Goal: Information Seeking & Learning: Learn about a topic

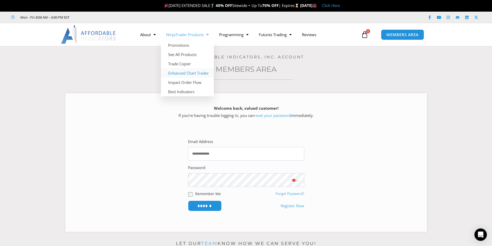
click at [191, 73] on link "Enhanced Chart Trader" at bounding box center [187, 73] width 53 height 9
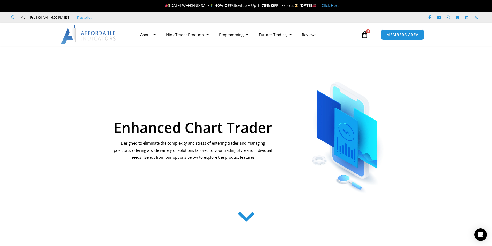
click at [243, 224] on icon at bounding box center [246, 217] width 18 height 18
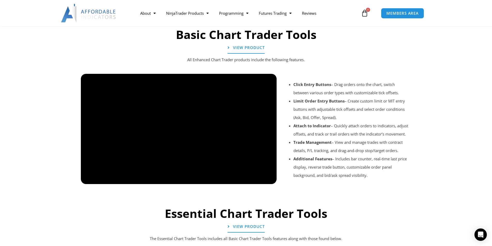
scroll to position [417, 0]
